Goal: Transaction & Acquisition: Purchase product/service

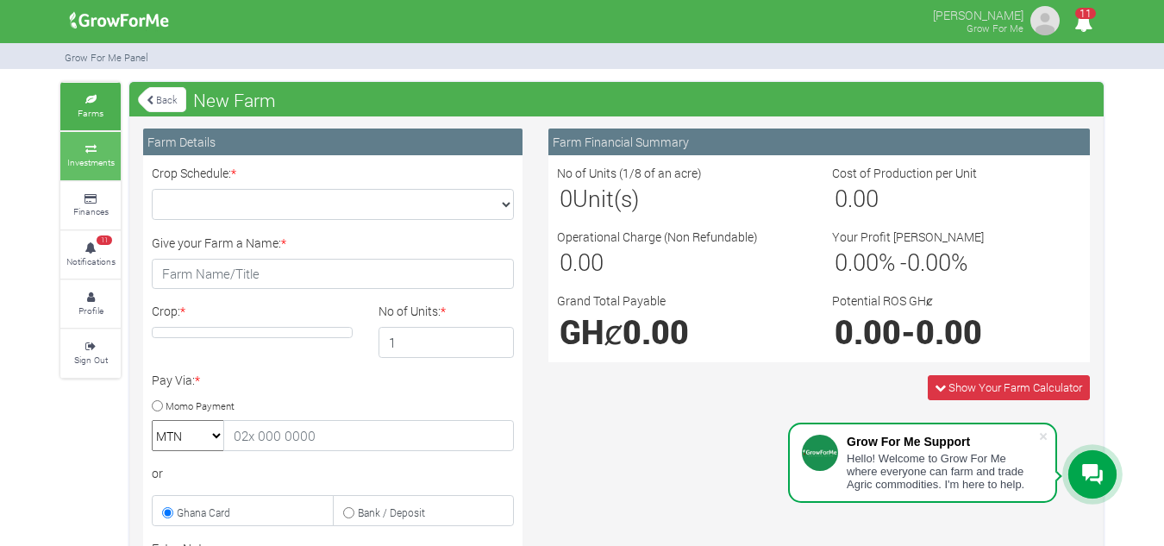
click at [90, 154] on link "Investments" at bounding box center [90, 155] width 60 height 47
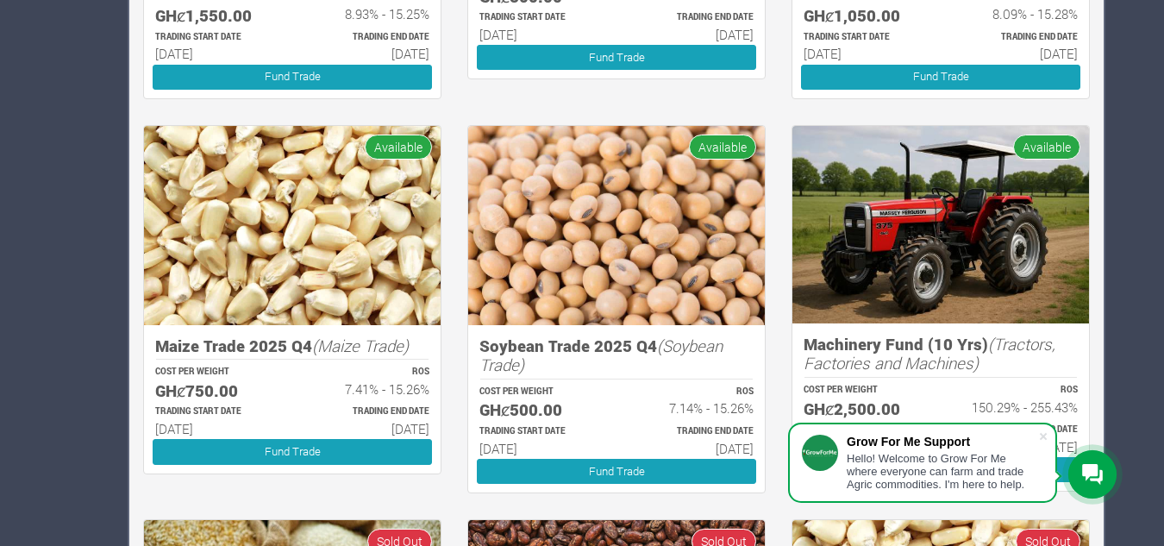
scroll to position [698, 0]
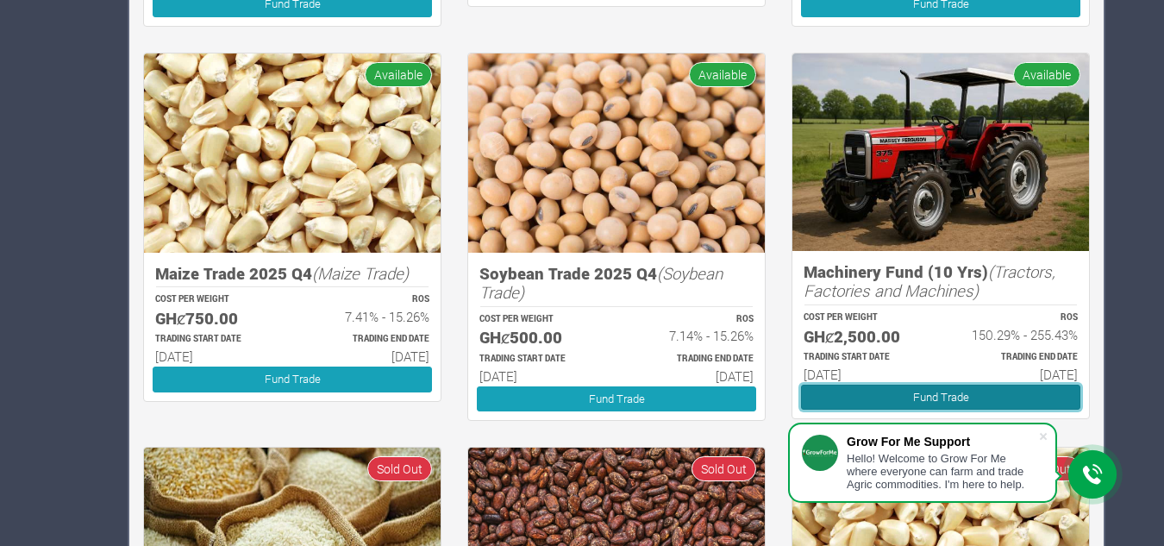
click at [986, 399] on link "Fund Trade" at bounding box center [940, 397] width 279 height 25
click at [918, 398] on link "Fund Trade" at bounding box center [940, 397] width 279 height 25
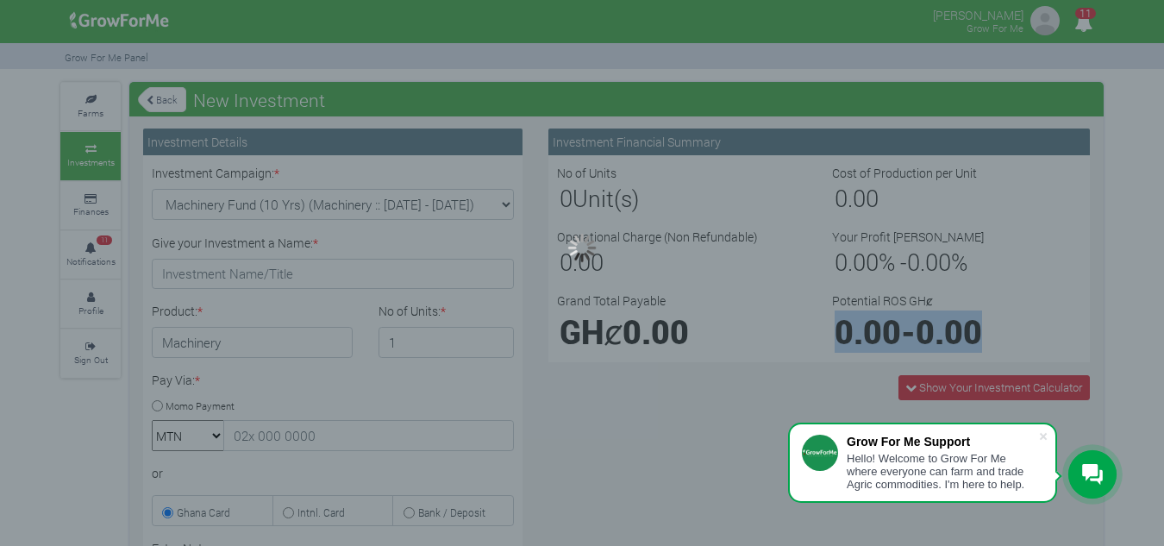
type input "1"
